Goal: Task Accomplishment & Management: Complete application form

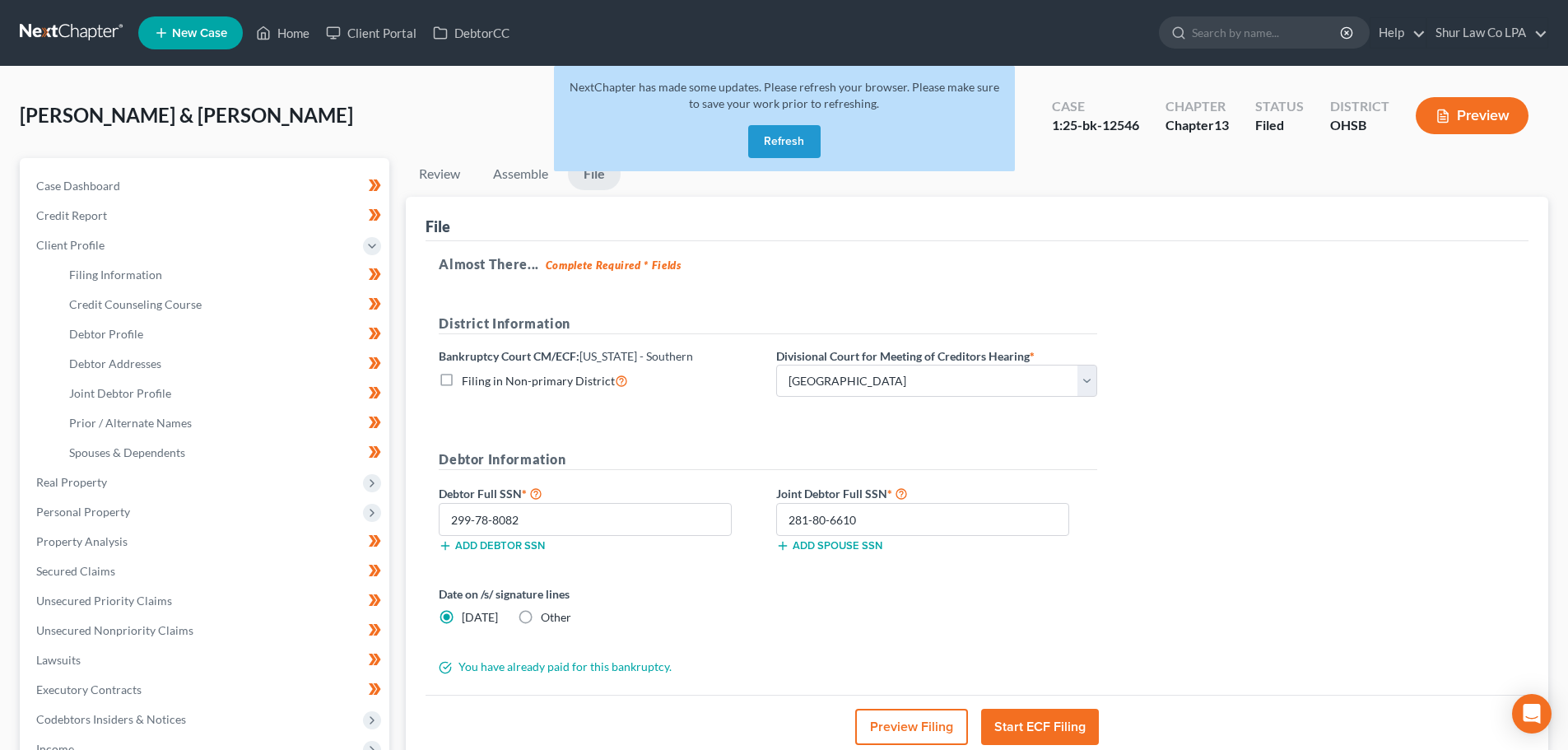
select select "0"
drag, startPoint x: 1140, startPoint y: 122, endPoint x: 1051, endPoint y: 132, distance: 89.6
click at [1051, 132] on div "Case 1:25-bk-12546" at bounding box center [1096, 118] width 114 height 48
copy div "1:25-bk-12546"
click at [781, 144] on button "Refresh" at bounding box center [784, 142] width 72 height 33
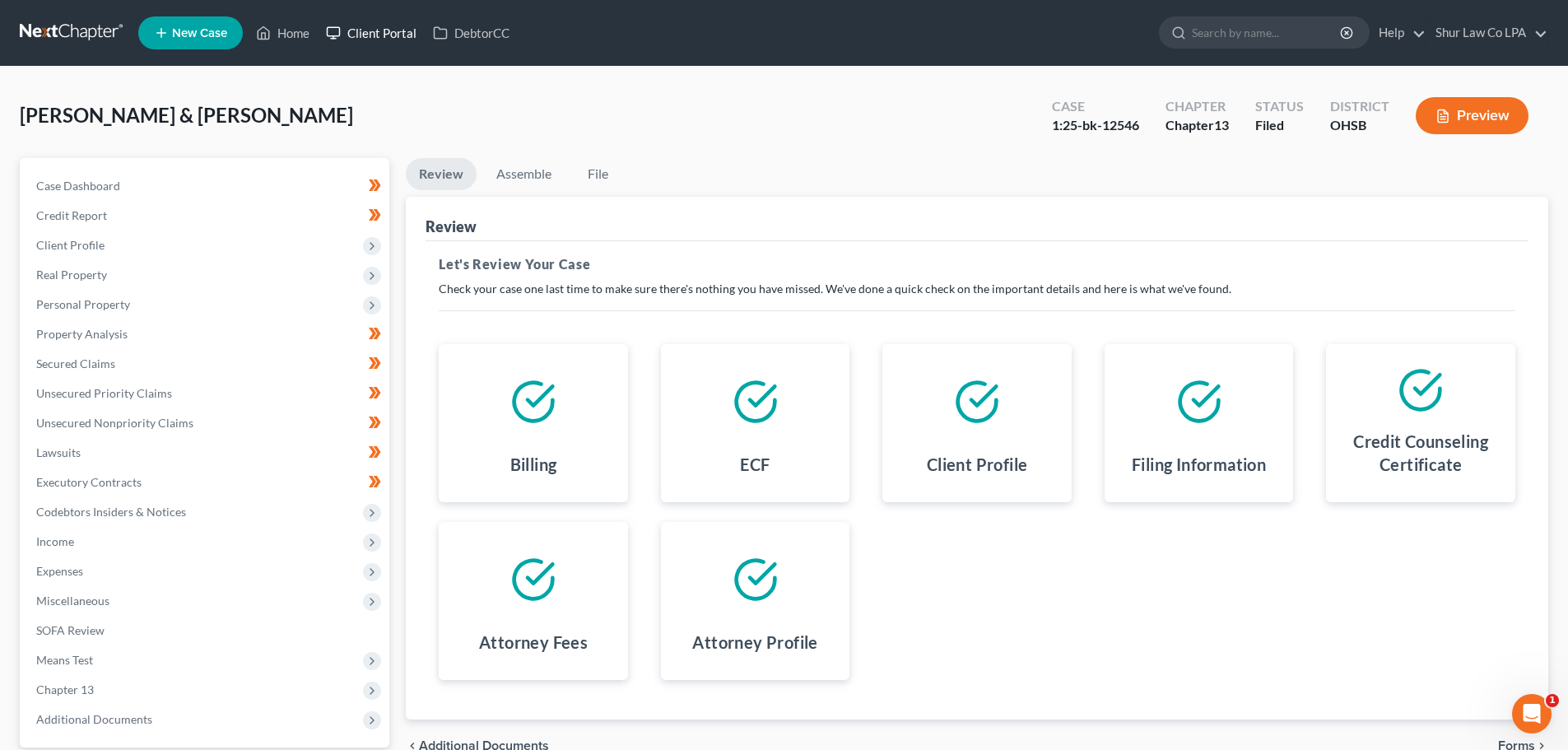
click at [397, 32] on link "Client Portal" at bounding box center [371, 33] width 107 height 30
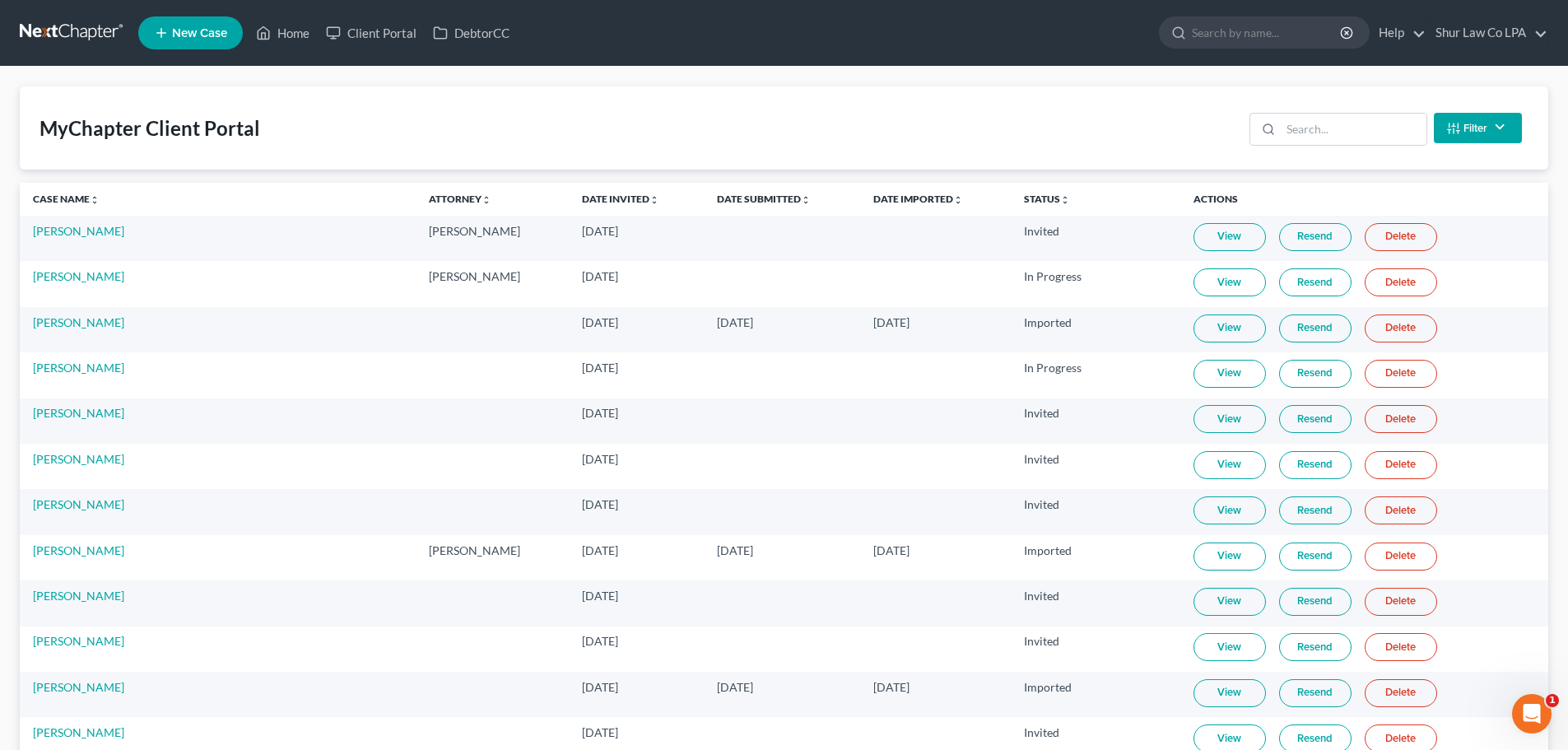
click at [569, 206] on th "Date Invited unfold_more expand_more expand_less" at bounding box center [636, 200] width 135 height 33
click at [717, 200] on link "Date Submitted unfold_more expand_more expand_less" at bounding box center [763, 199] width 93 height 13
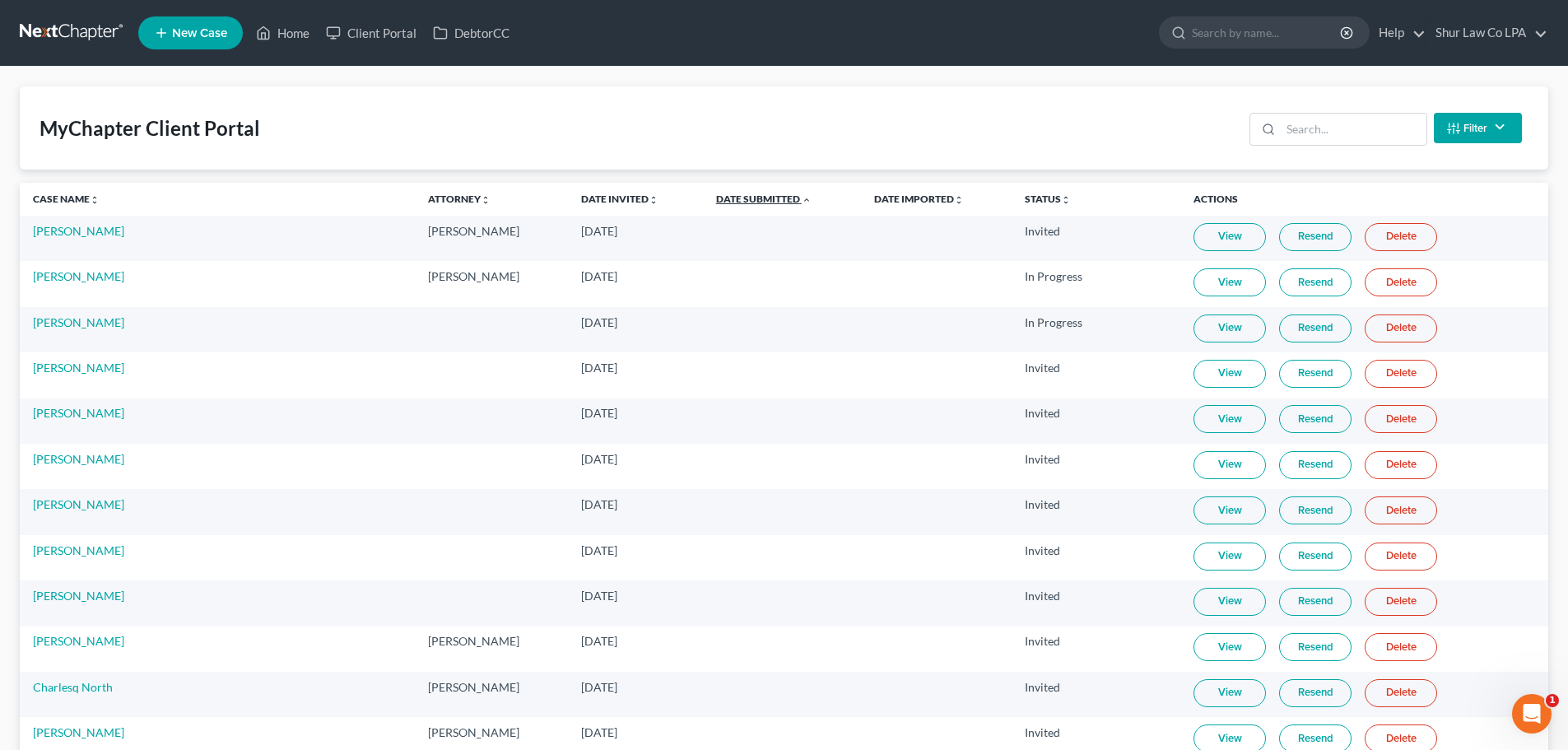
click at [716, 200] on link "Date Submitted unfold_more expand_more expand_less" at bounding box center [763, 199] width 95 height 13
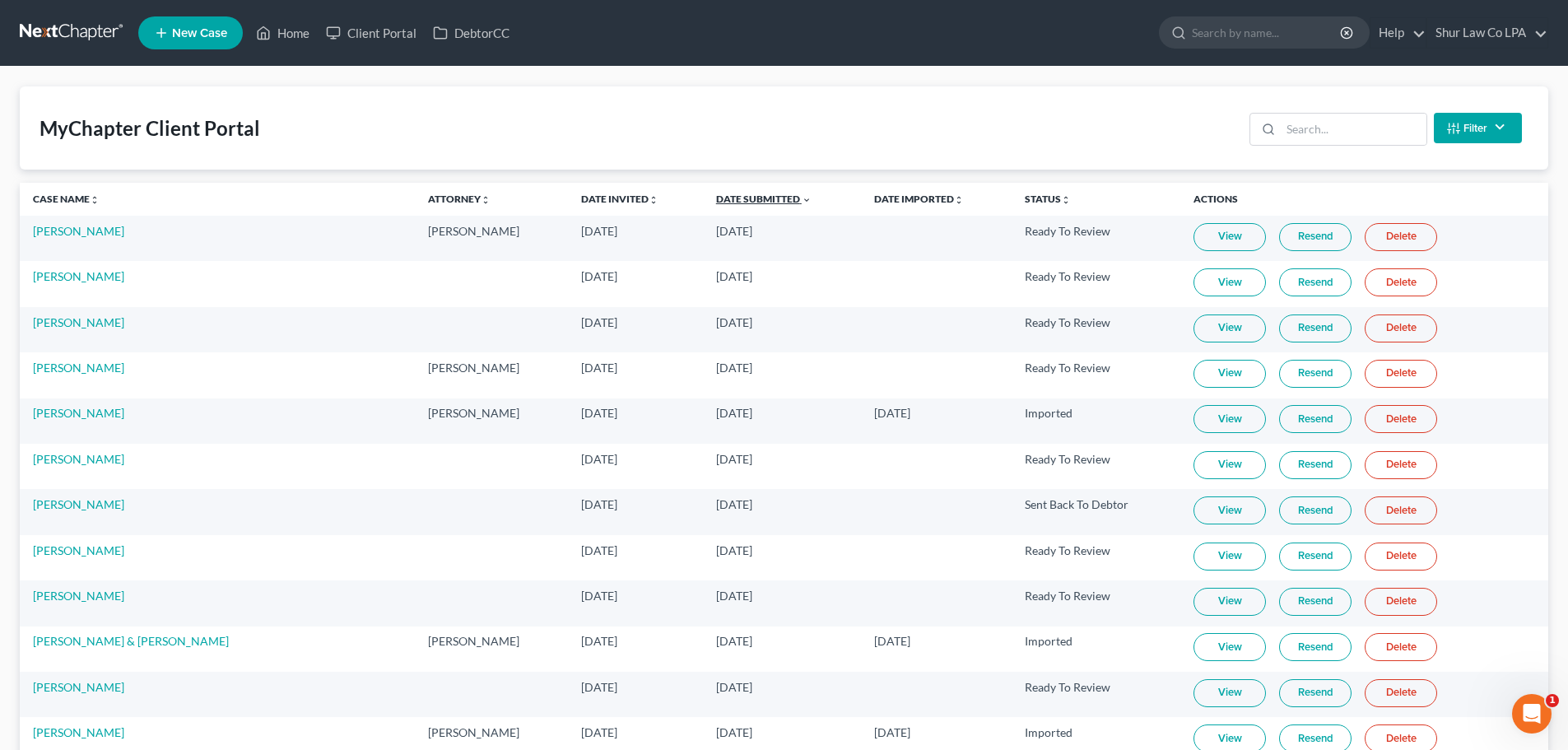
click at [716, 200] on link "Date Submitted unfold_more expand_more expand_less" at bounding box center [763, 199] width 95 height 13
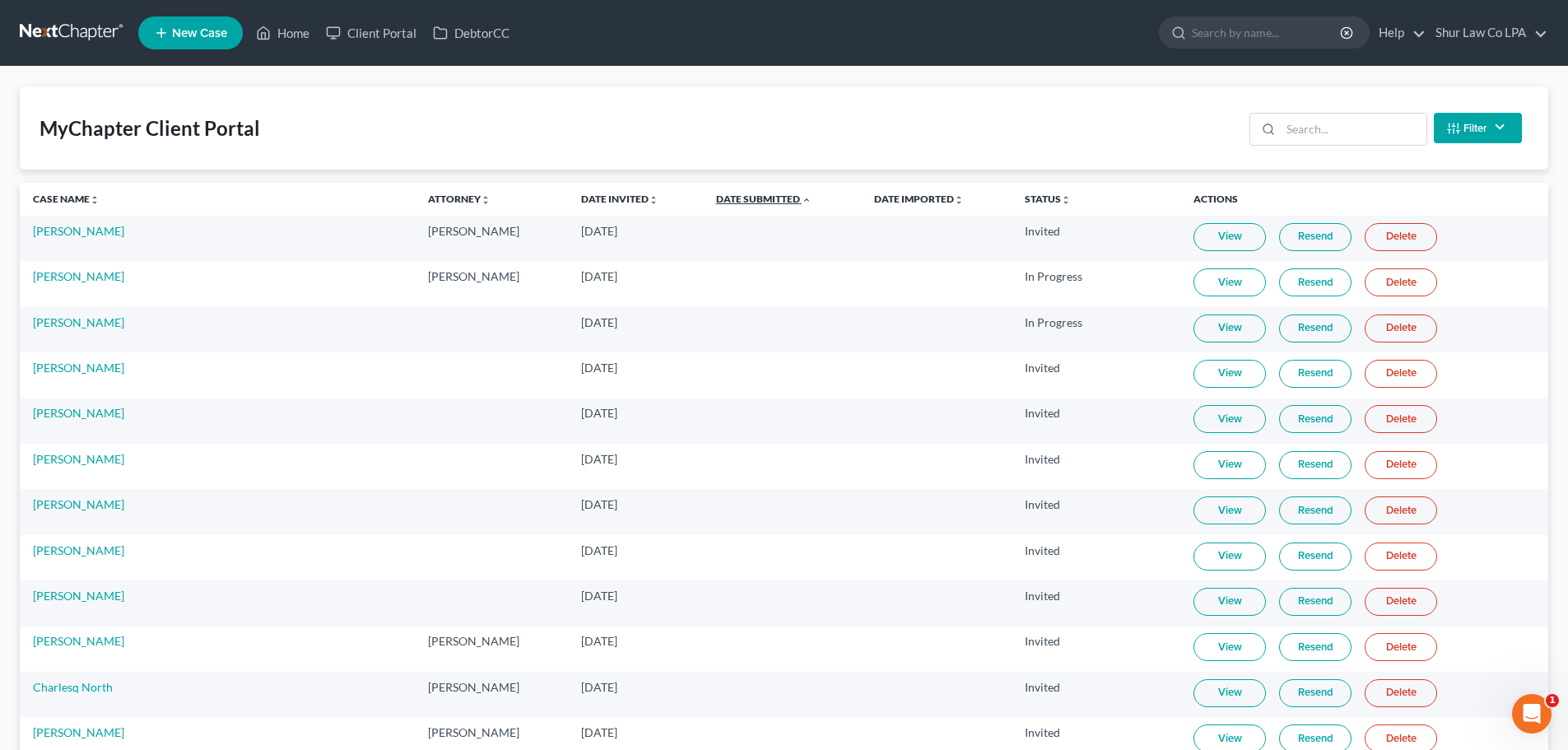
click at [716, 200] on link "Date Submitted unfold_more expand_more expand_less" at bounding box center [763, 199] width 95 height 13
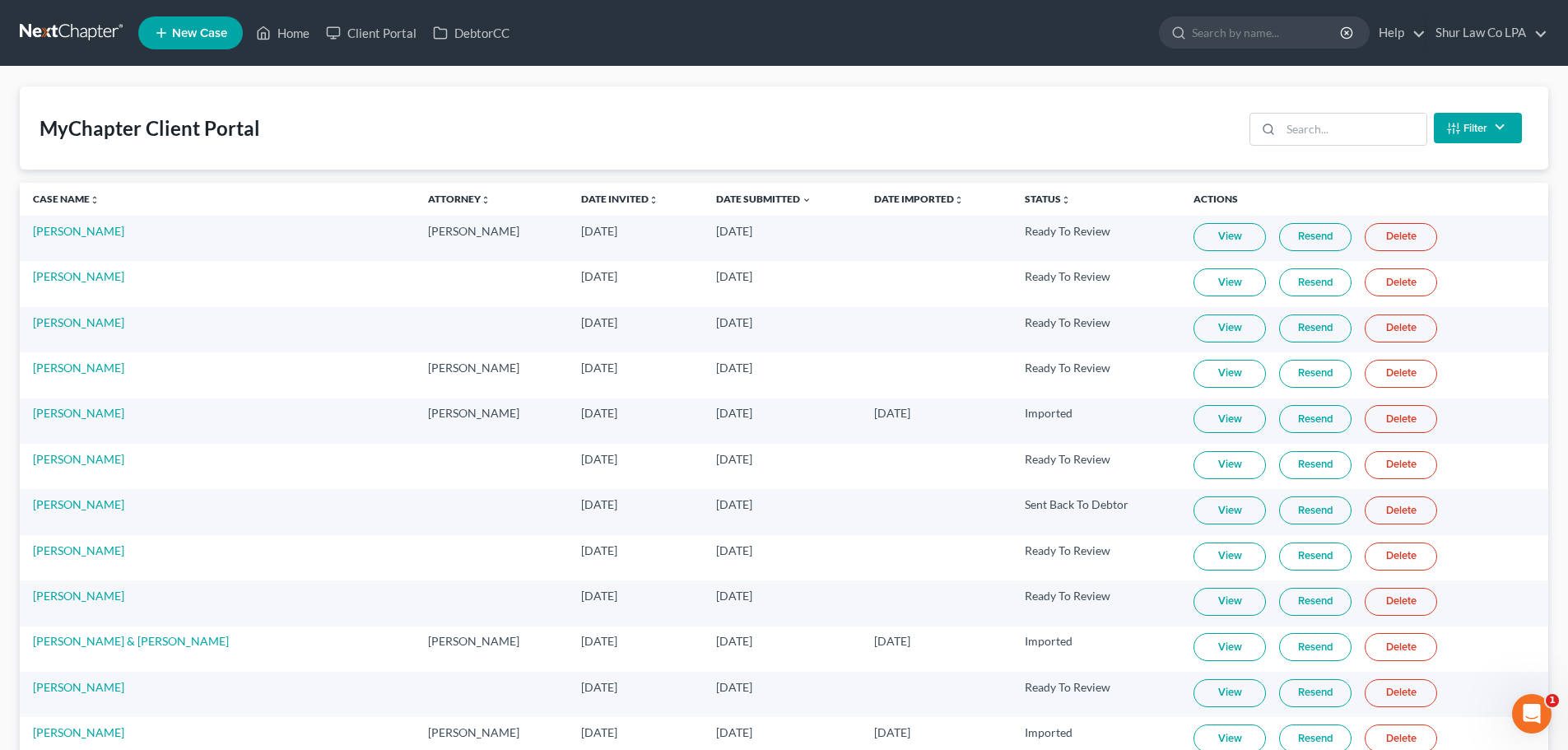
click at [1206, 469] on link "View" at bounding box center [1229, 465] width 72 height 28
click at [75, 465] on link "Siera Robinson" at bounding box center [78, 459] width 92 height 14
click at [68, 461] on link "Siera Robinson" at bounding box center [78, 459] width 92 height 14
click at [59, 469] on td "Siera Robinson" at bounding box center [217, 466] width 395 height 45
click at [52, 464] on link "Siera Robinson" at bounding box center [78, 459] width 92 height 14
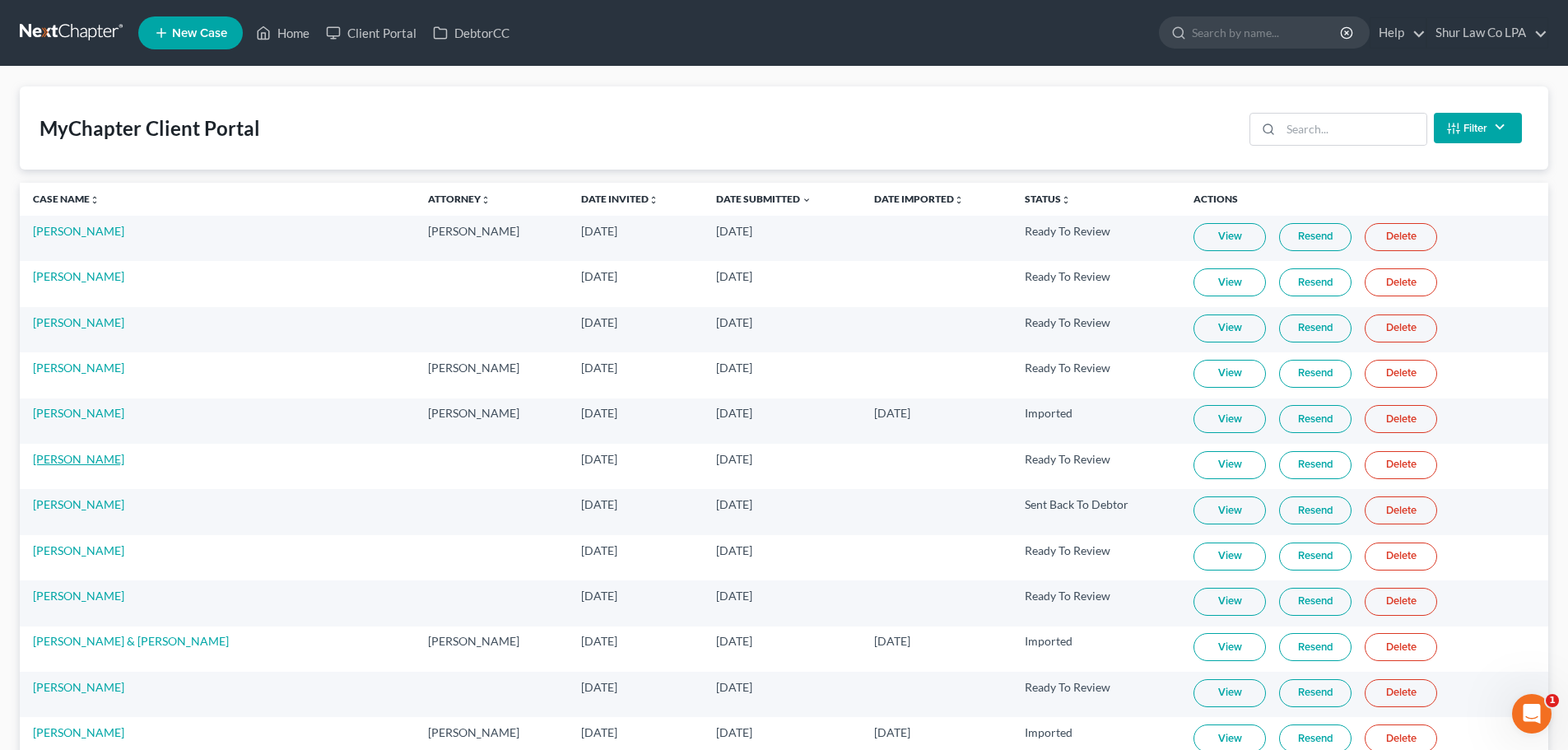
click at [50, 461] on link "Siera Robinson" at bounding box center [78, 459] width 92 height 14
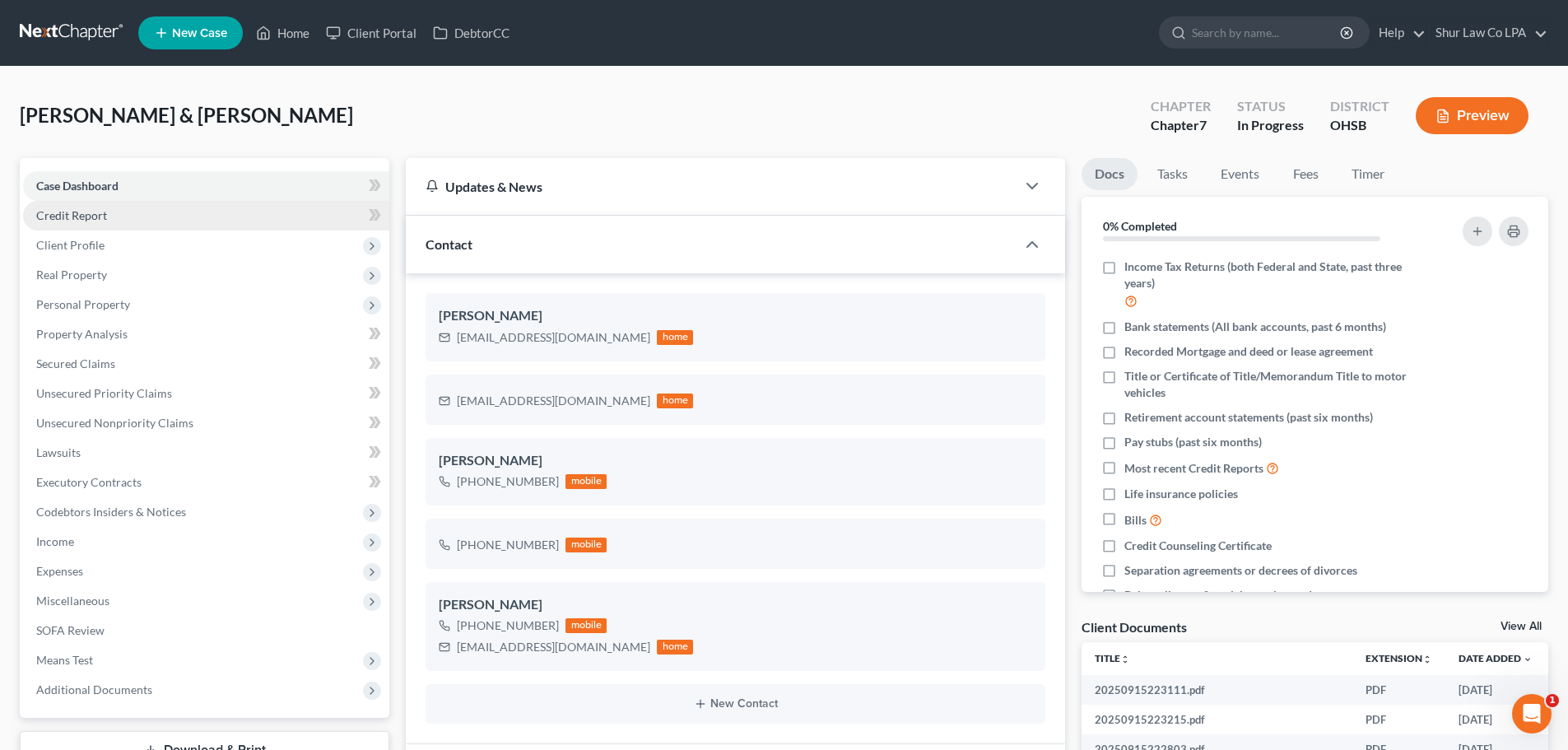
click at [116, 216] on link "Credit Report" at bounding box center [206, 215] width 366 height 30
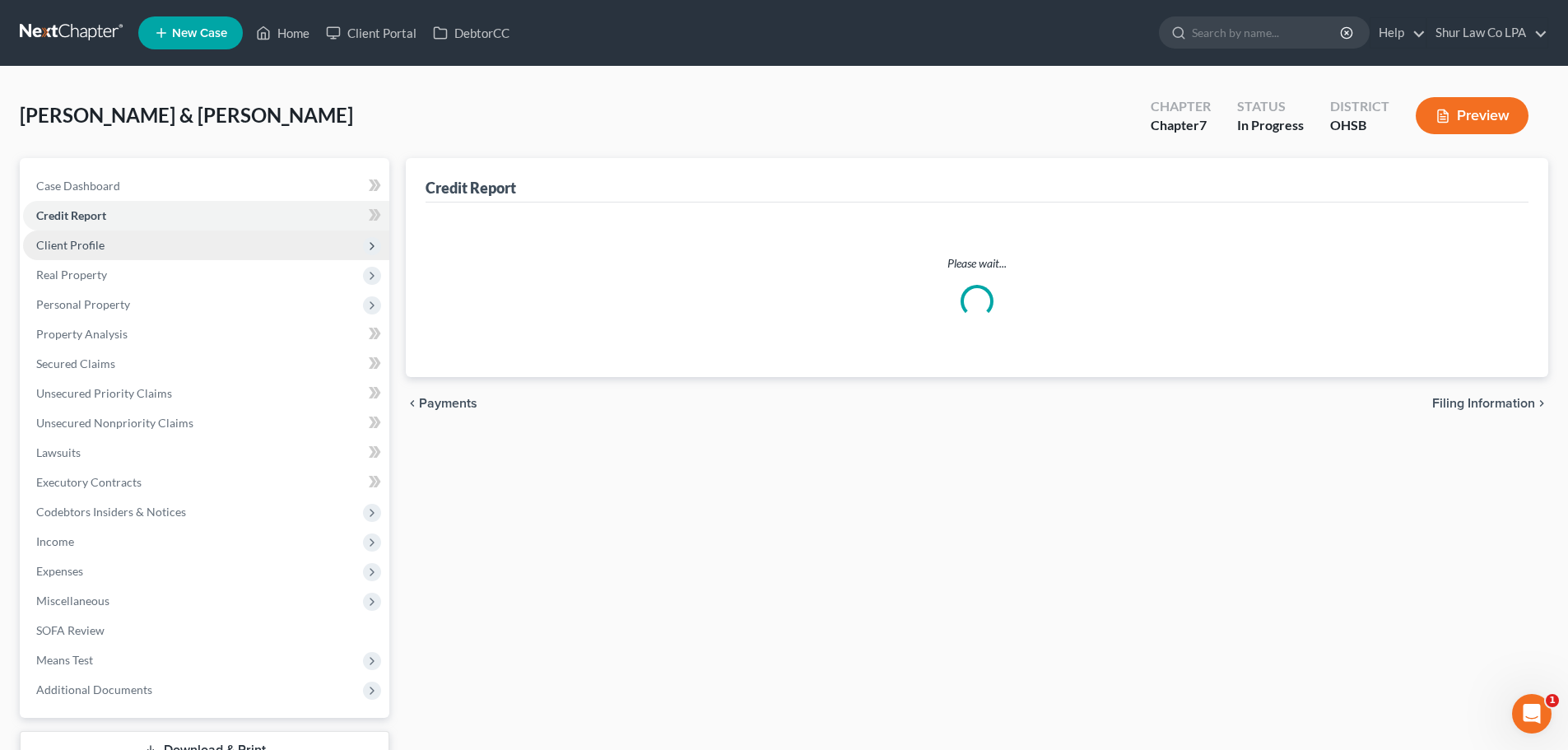
click at [112, 245] on span "Client Profile" at bounding box center [206, 245] width 366 height 30
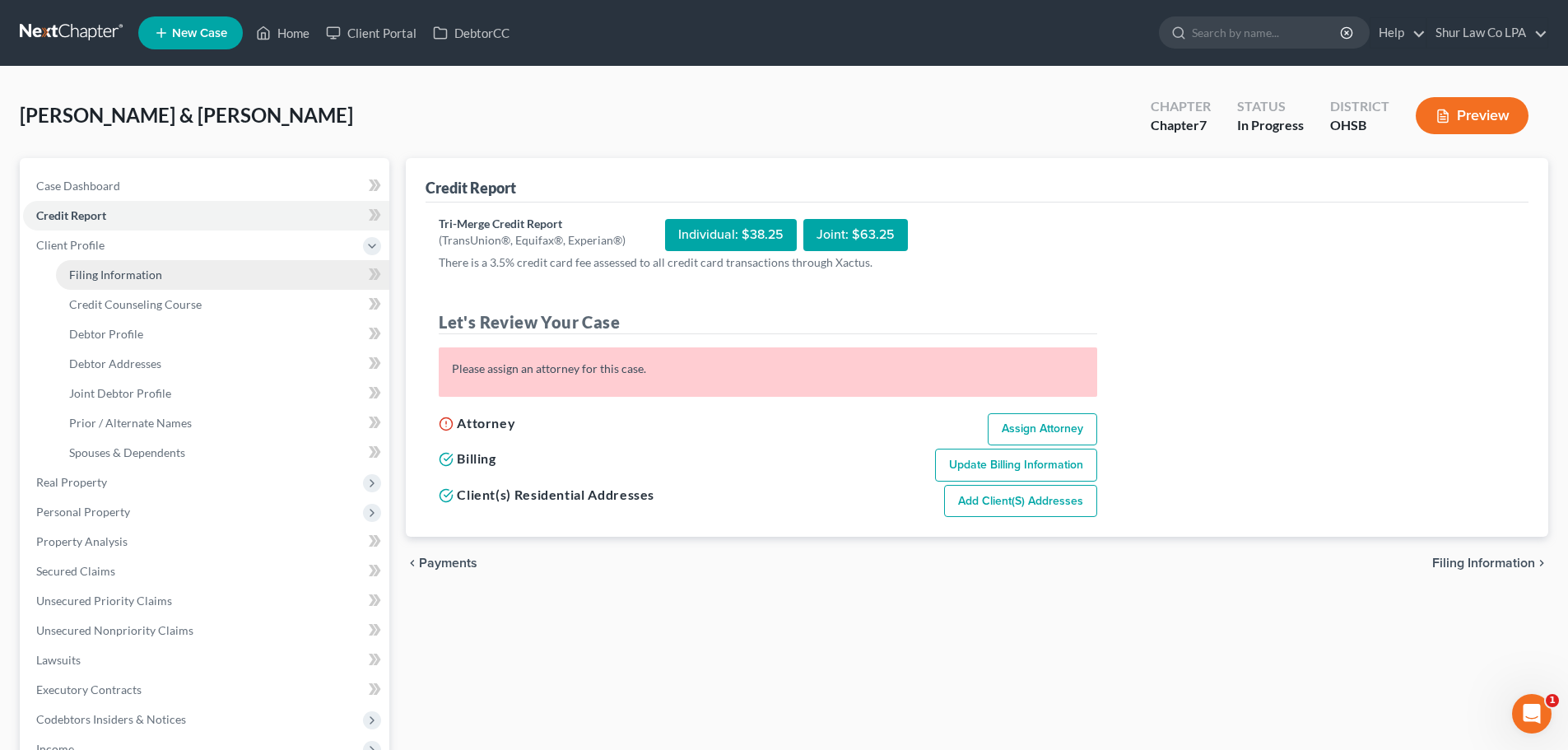
click at [124, 265] on link "Filing Information" at bounding box center [223, 275] width 333 height 30
select select "1"
select select "0"
select select "36"
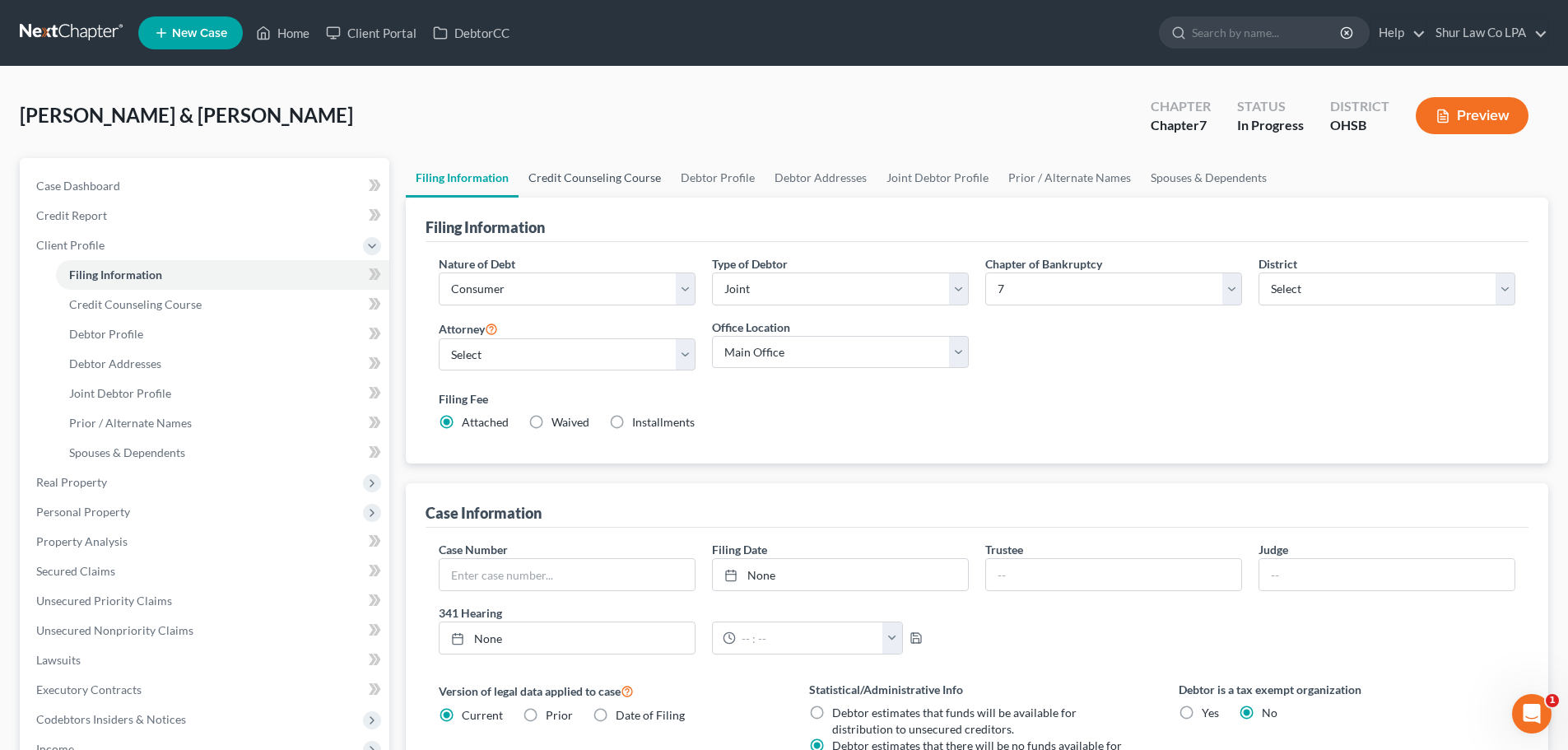
click at [614, 177] on link "Credit Counseling Course" at bounding box center [595, 177] width 152 height 40
